Goal: Task Accomplishment & Management: Complete application form

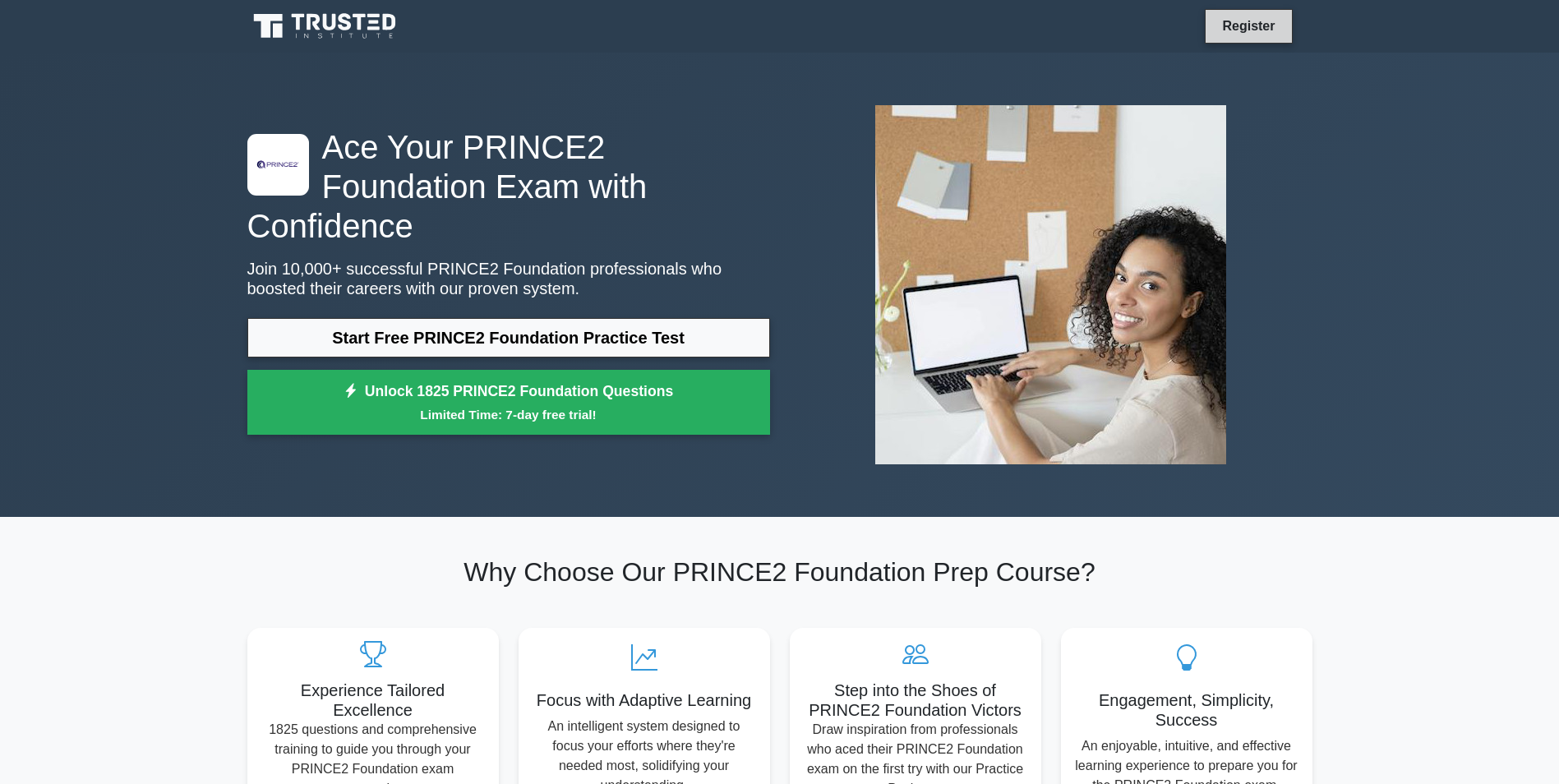
click at [1252, 25] on link "Register" at bounding box center [1249, 26] width 73 height 21
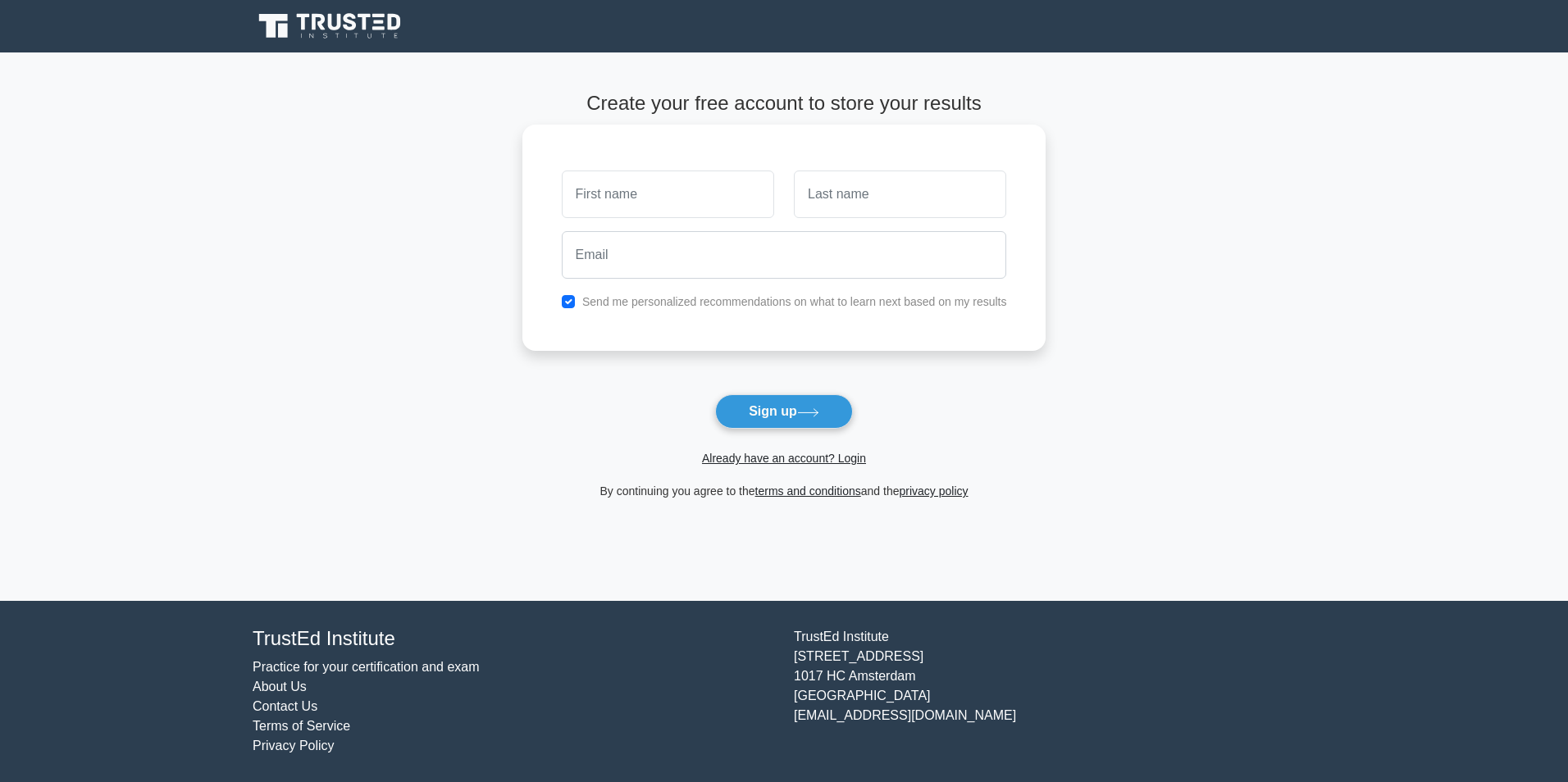
click at [698, 184] on input "text" at bounding box center [668, 194] width 212 height 48
type input "[PERSON_NAME]"
click at [862, 188] on input "text" at bounding box center [900, 194] width 212 height 48
type input "MWANGWALA"
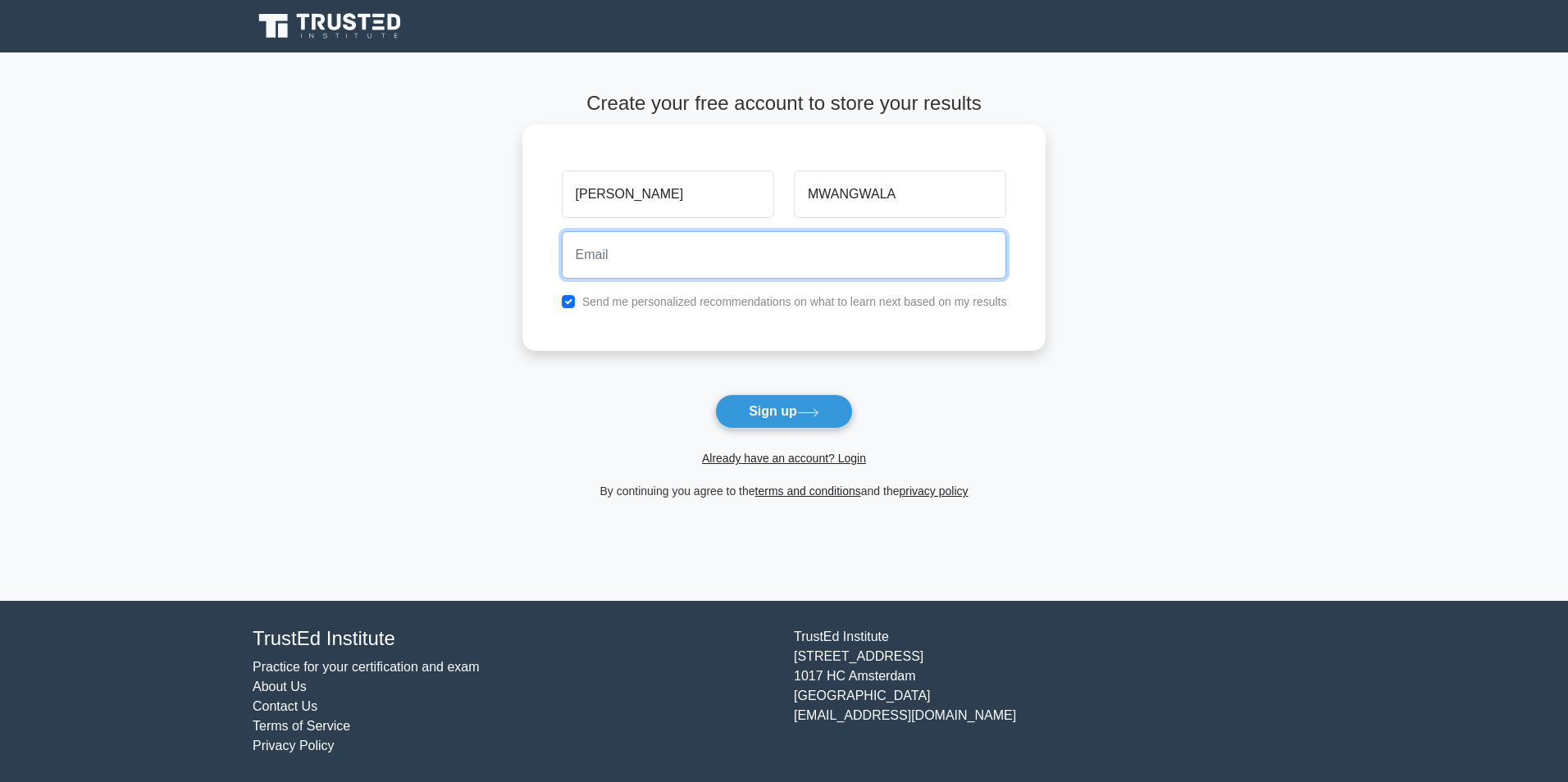
click at [765, 254] on input "email" at bounding box center [784, 255] width 445 height 48
type input "[EMAIL_ADDRESS][DOMAIN_NAME]"
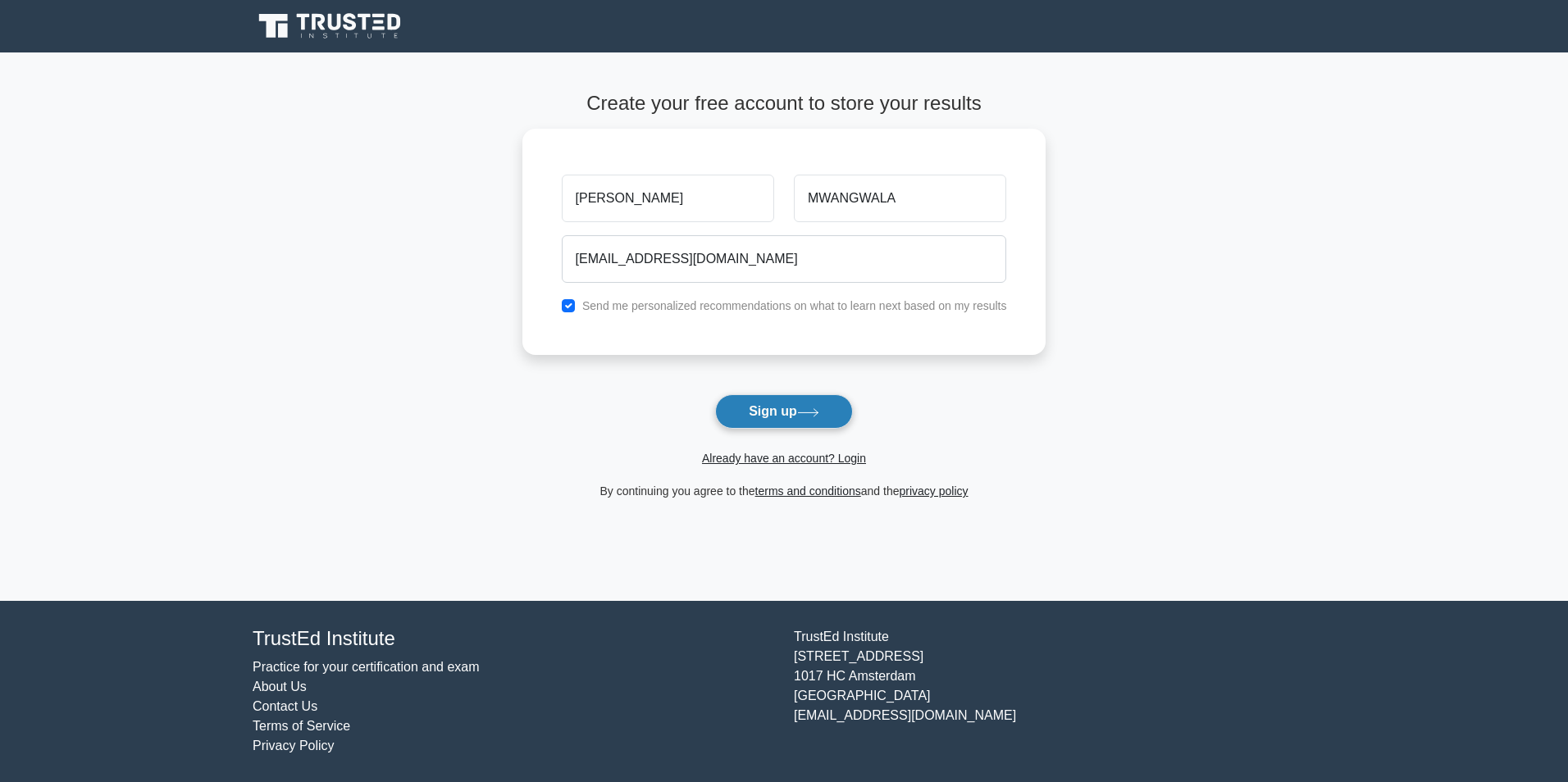
click at [805, 415] on icon at bounding box center [808, 412] width 22 height 9
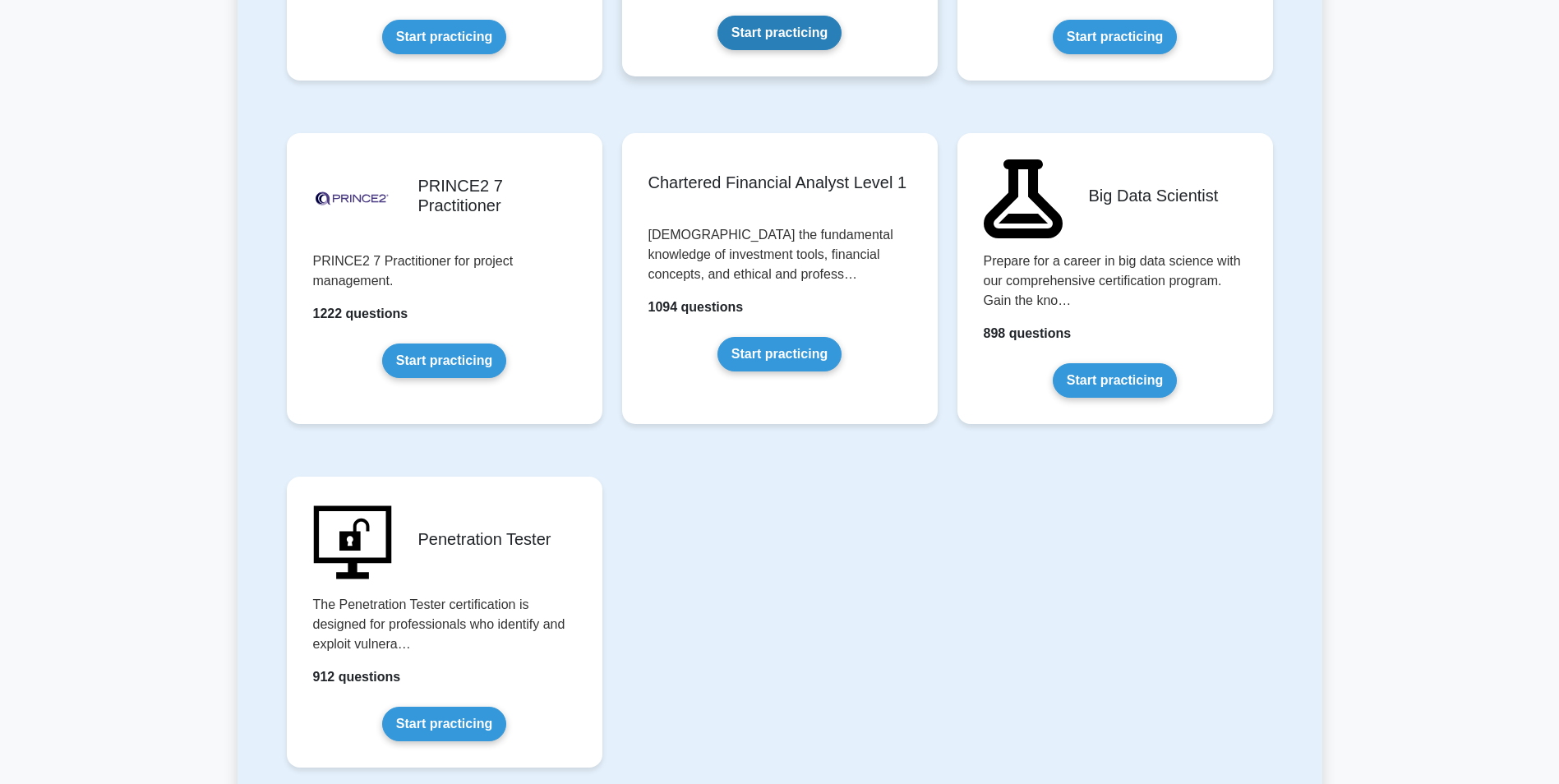
scroll to position [3123, 0]
